Goal: Information Seeking & Learning: Learn about a topic

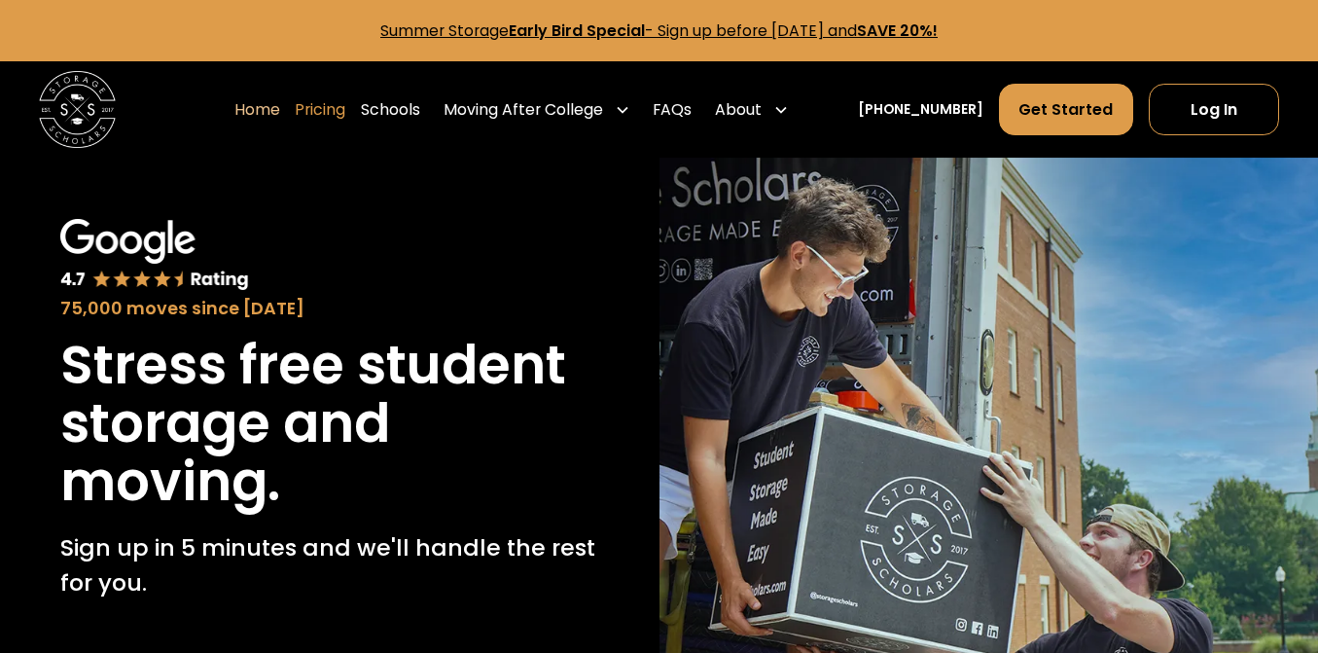
click at [345, 126] on link "Pricing" at bounding box center [320, 109] width 51 height 53
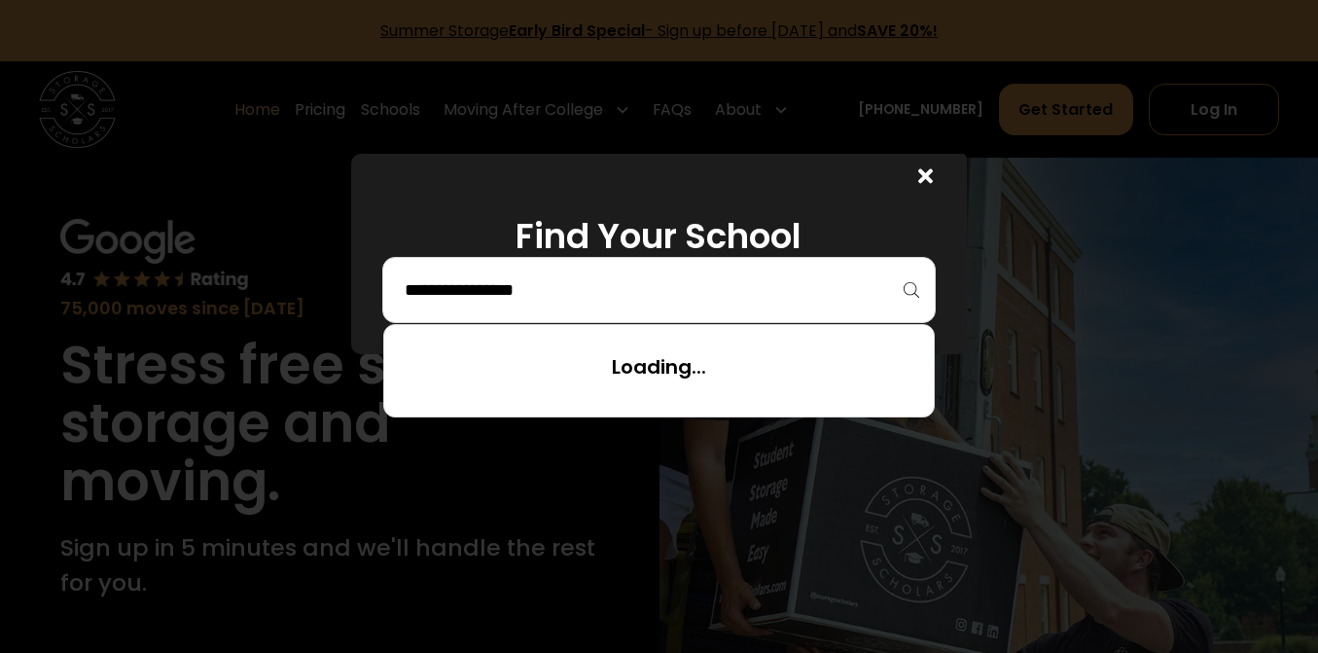
click at [669, 283] on input "search" at bounding box center [660, 289] width 514 height 33
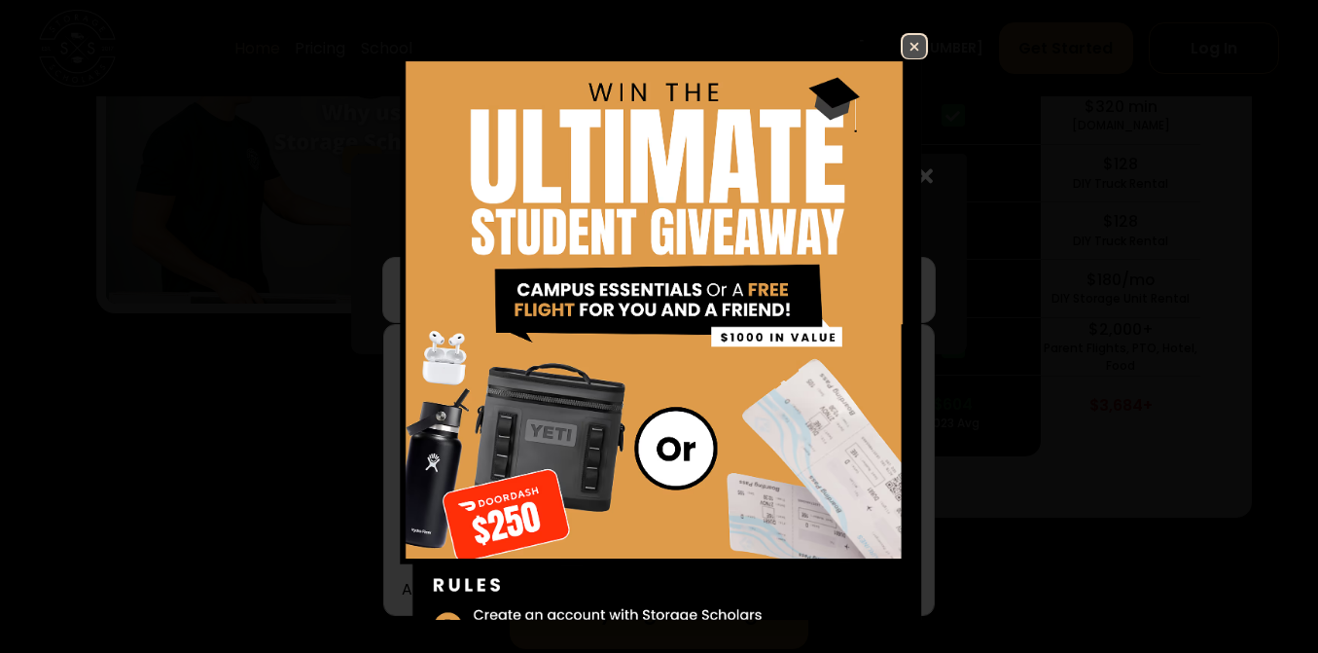
scroll to position [4025, 0]
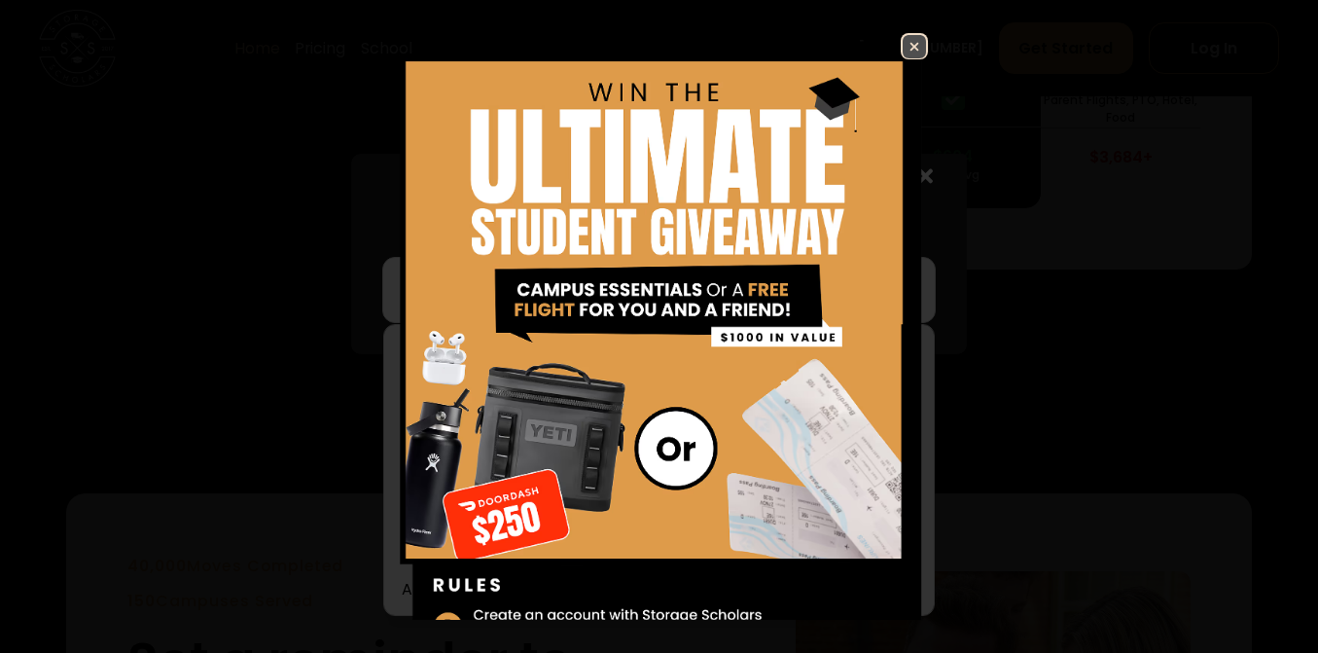
click at [912, 52] on img at bounding box center [914, 46] width 23 height 23
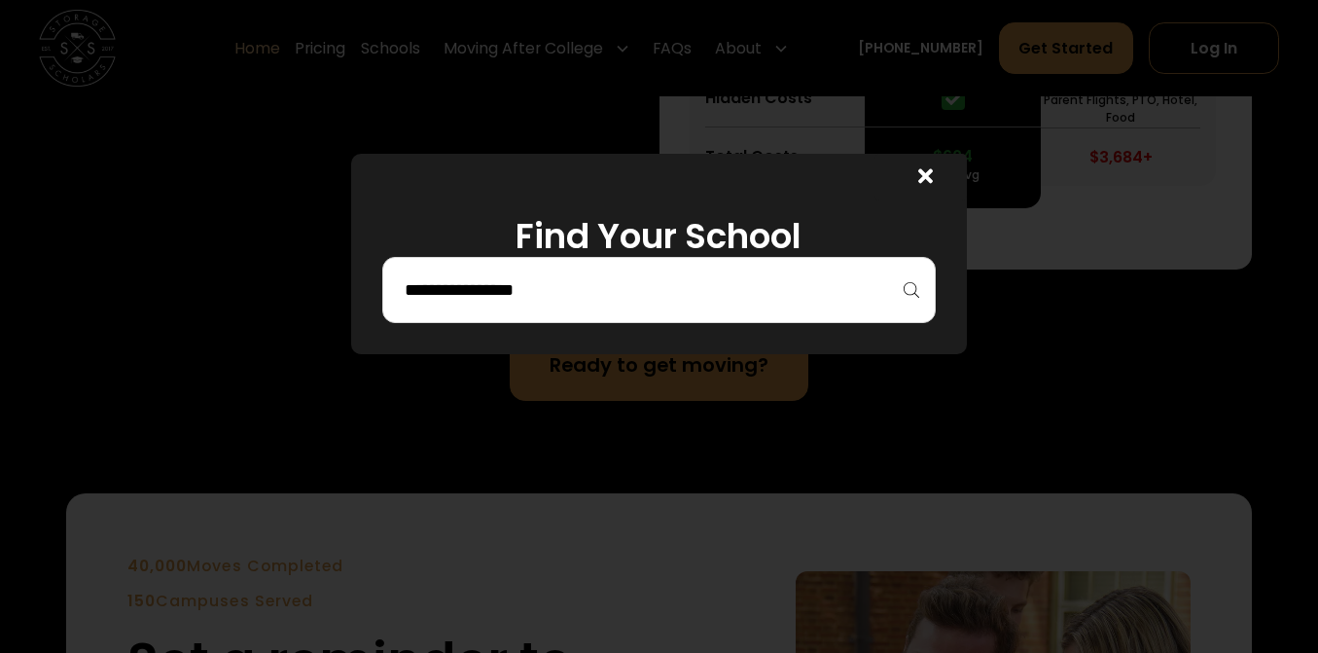
click at [655, 292] on input "search" at bounding box center [660, 289] width 514 height 33
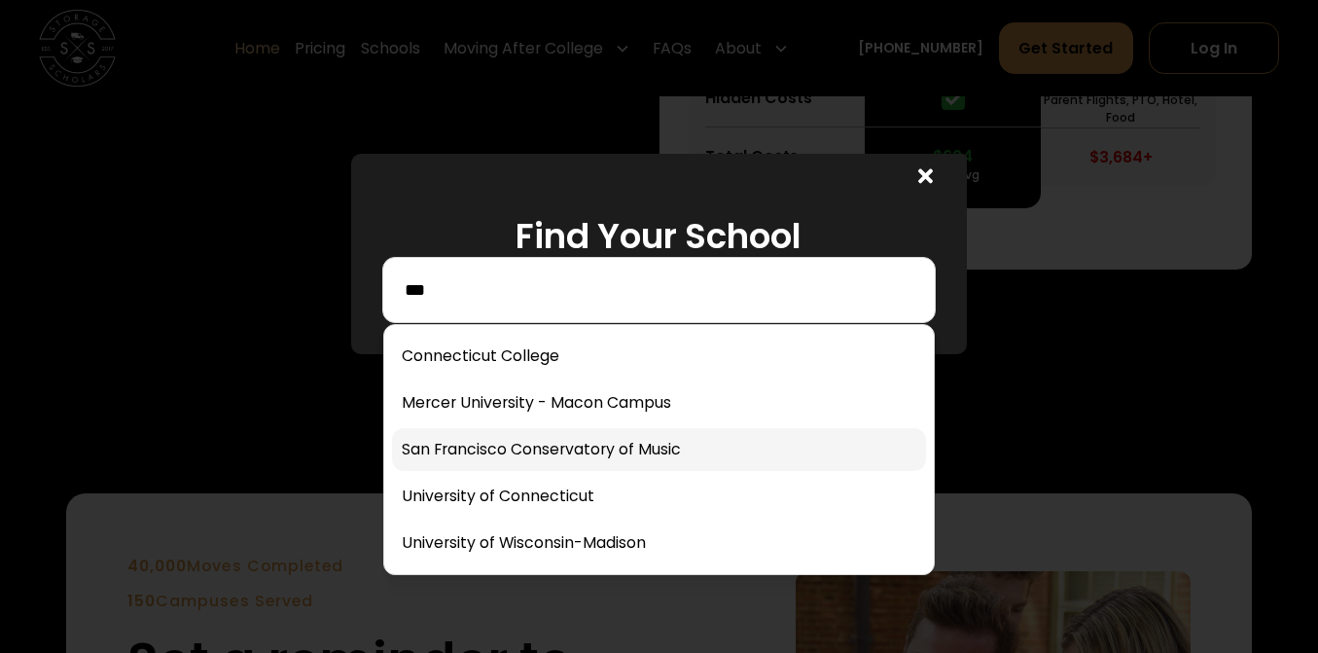
type input "***"
click at [610, 437] on link at bounding box center [659, 449] width 535 height 43
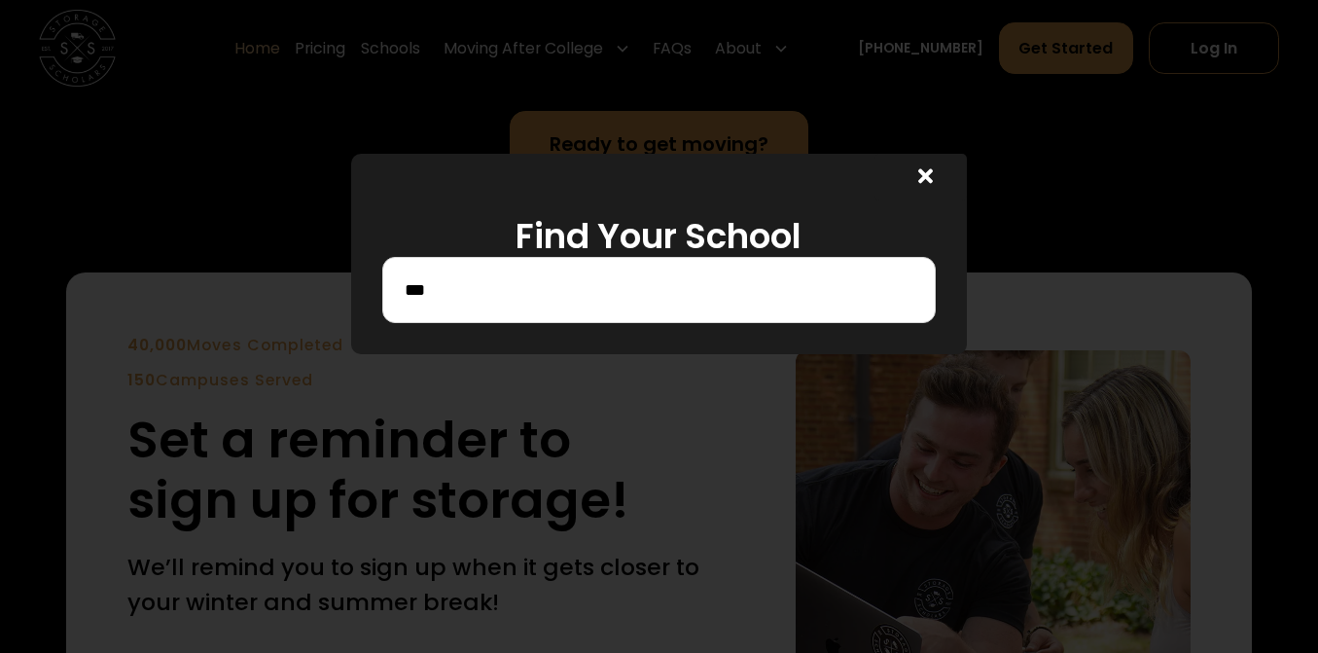
scroll to position [4249, 0]
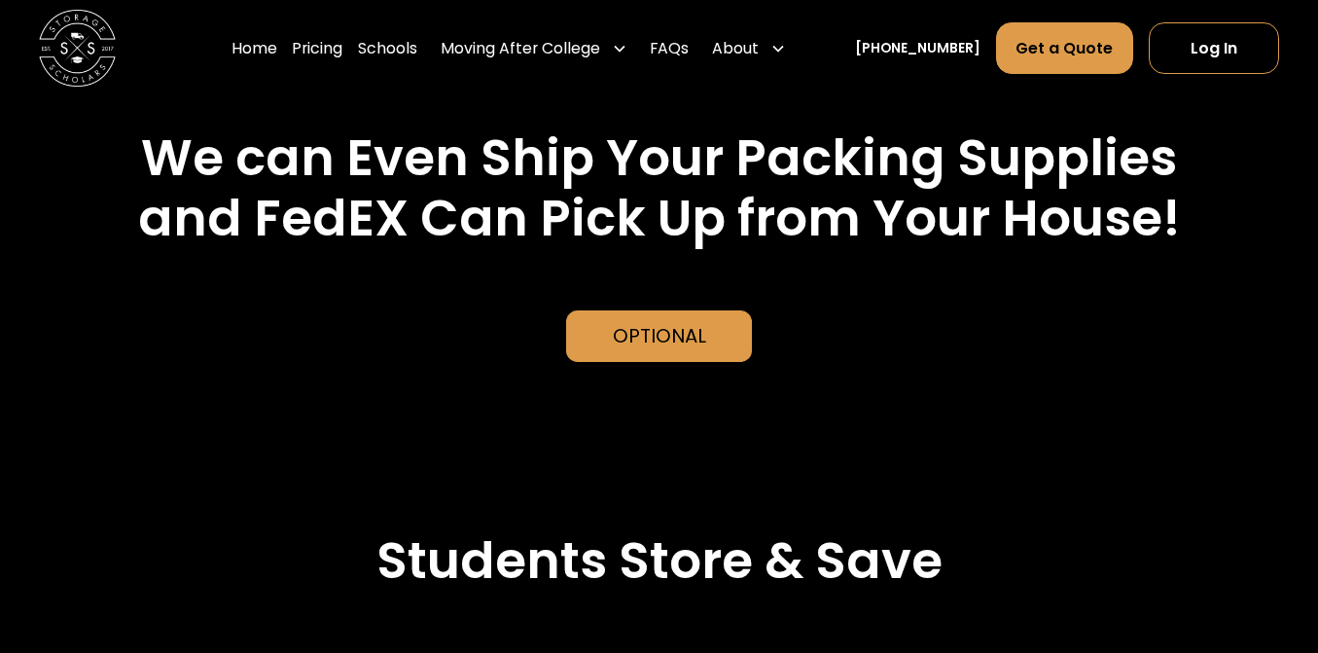
scroll to position [4493, 0]
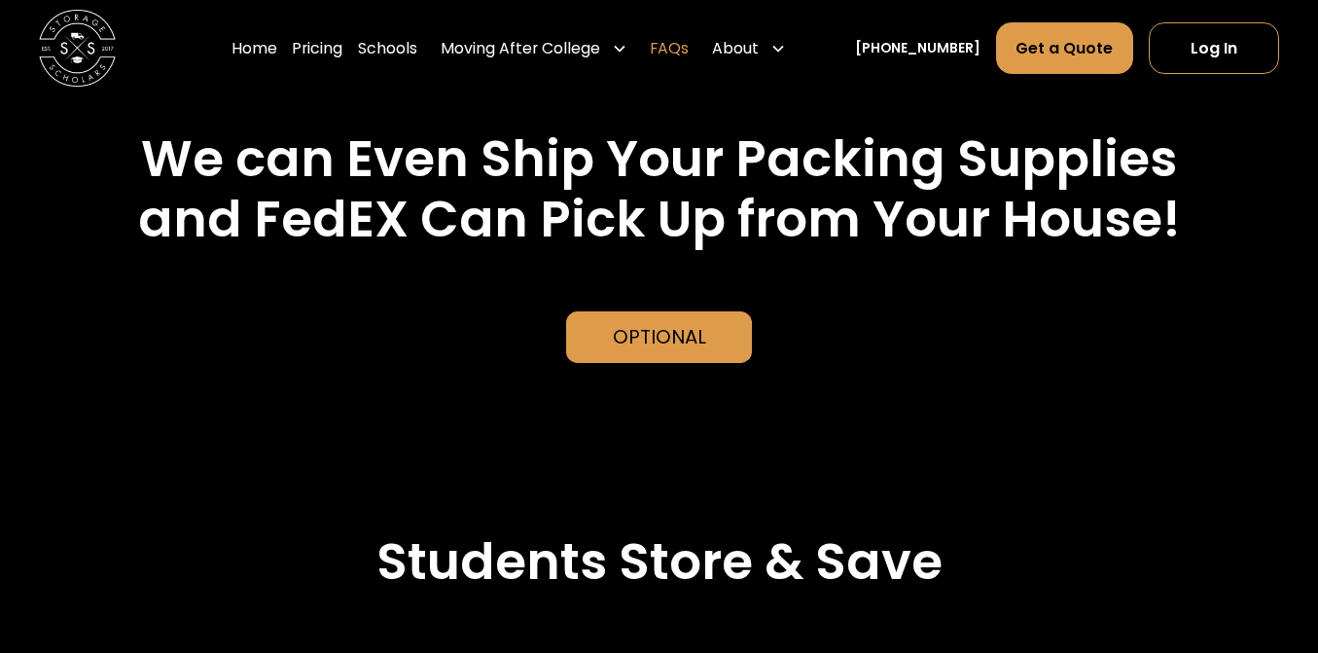
click at [689, 47] on link "FAQs" at bounding box center [669, 47] width 39 height 53
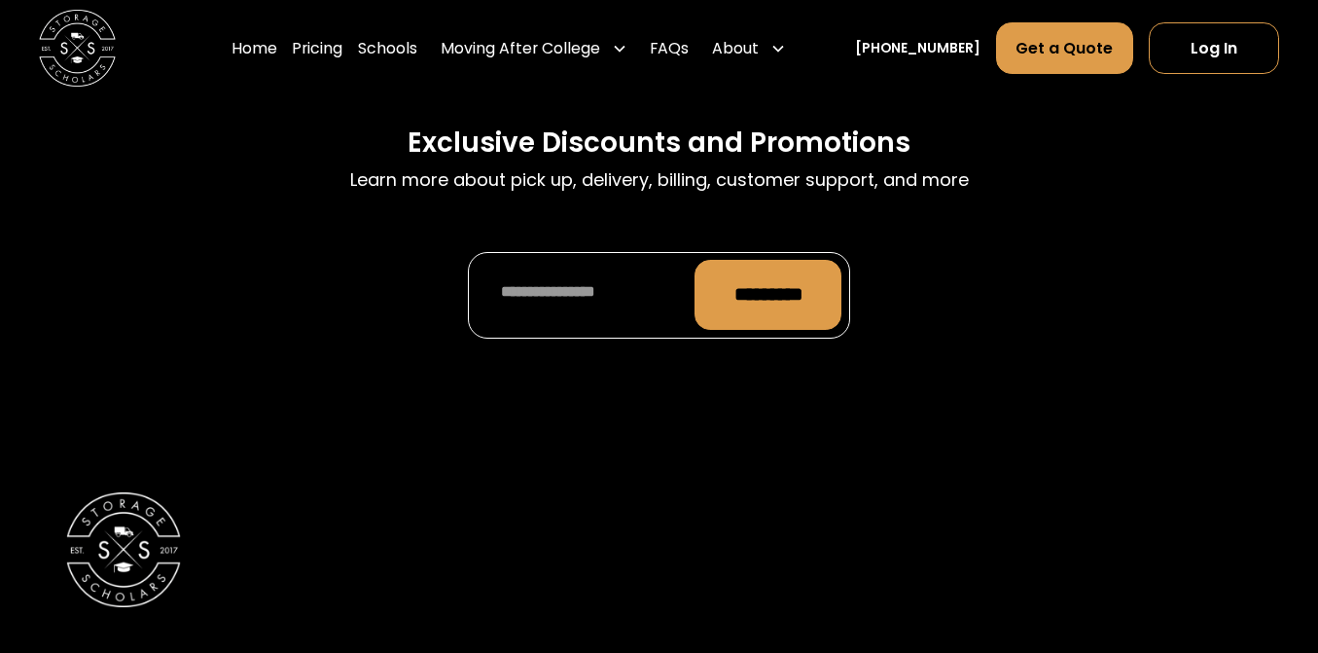
scroll to position [9852, 0]
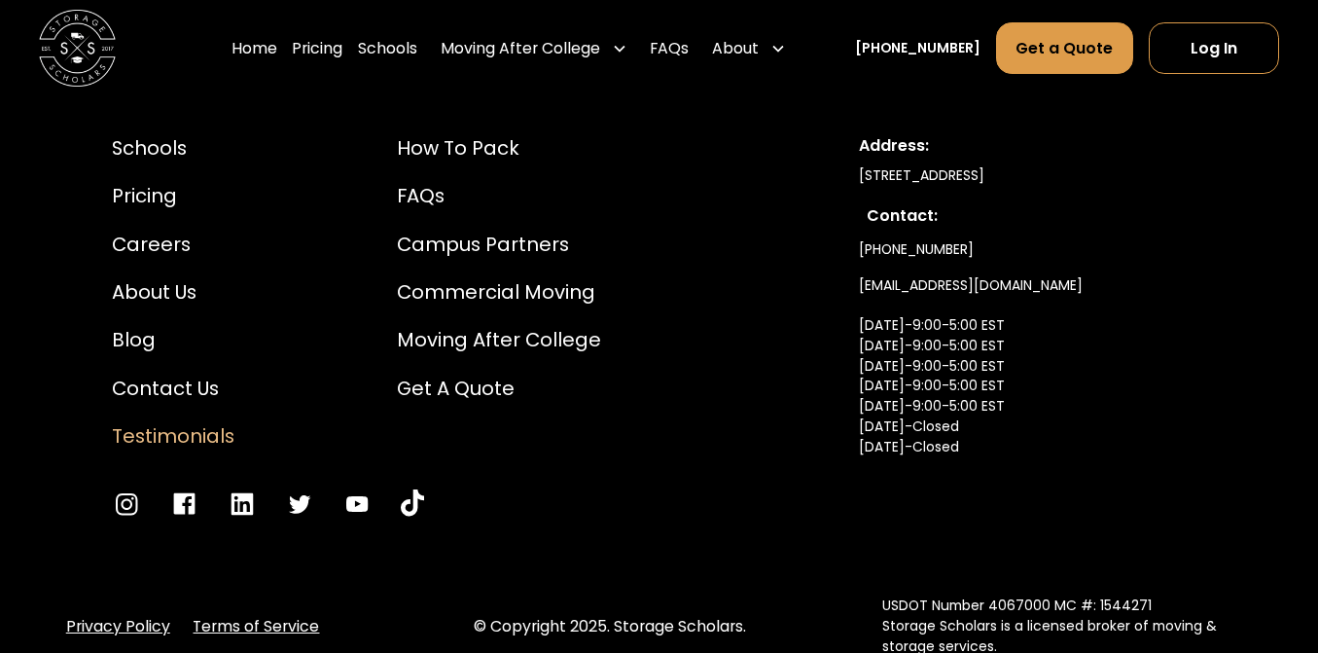
click at [210, 422] on div "Testimonials" at bounding box center [173, 436] width 123 height 29
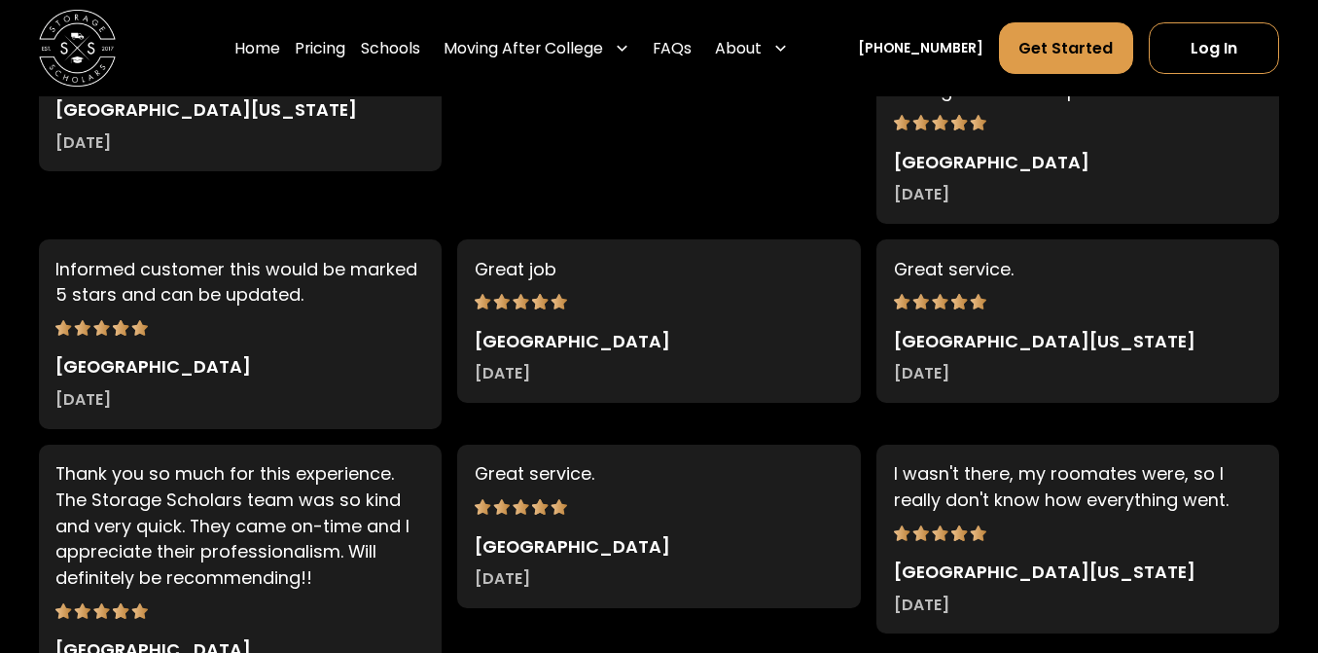
scroll to position [9971, 0]
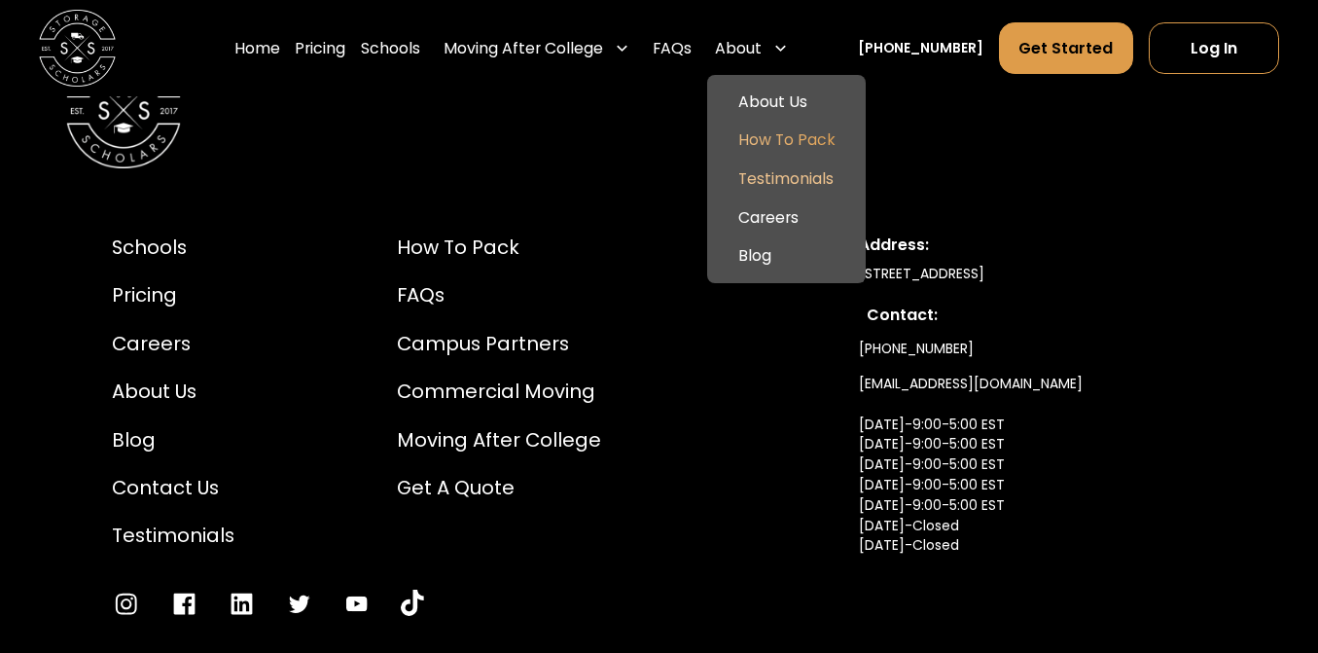
click at [817, 141] on link "How To Pack" at bounding box center [786, 141] width 143 height 39
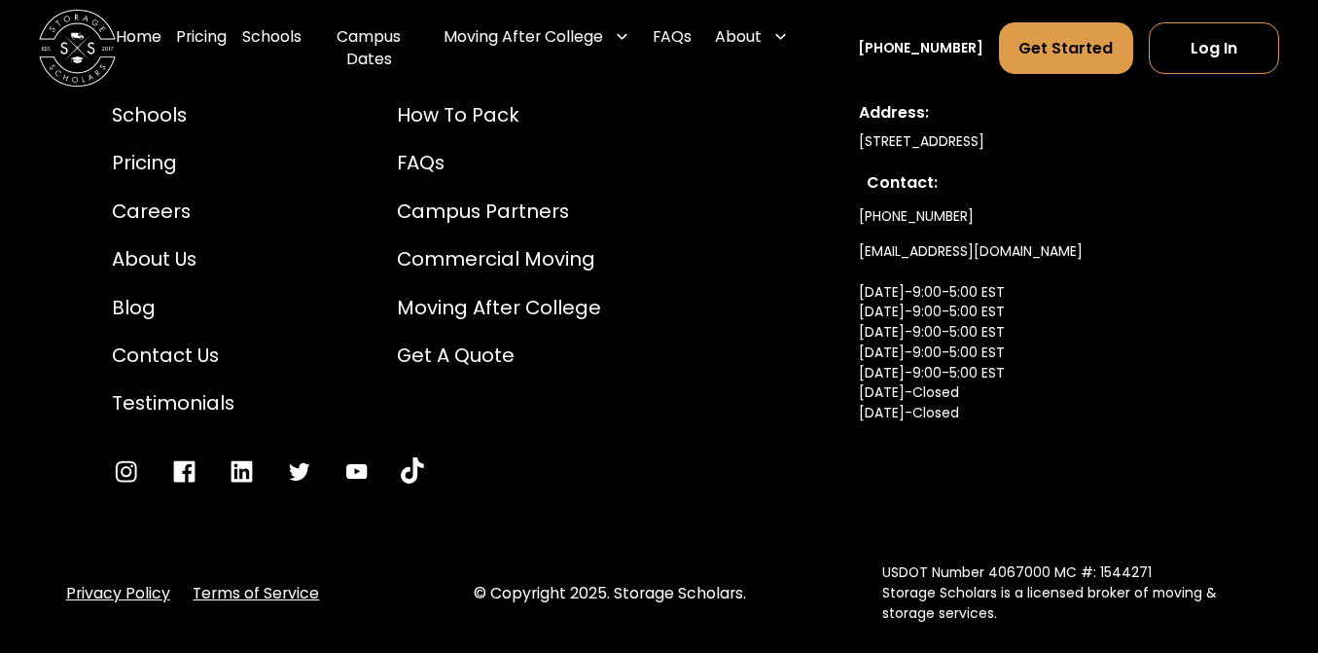
scroll to position [6339, 0]
